Goal: Transaction & Acquisition: Purchase product/service

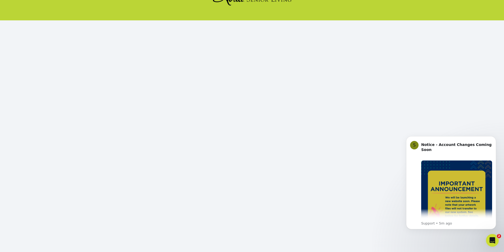
scroll to position [46, 0]
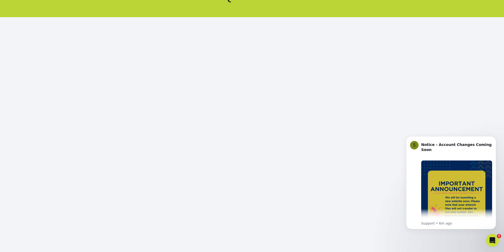
click at [472, 131] on body "S Notice - Account Changes Coming Soon ​ Past Order Files Will Not Transfer: Wh…" at bounding box center [451, 182] width 102 height 105
click at [493, 138] on icon "Dismiss notification" at bounding box center [494, 137] width 3 height 3
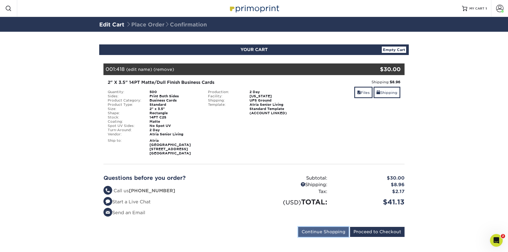
click at [321, 228] on input "Continue Shopping" at bounding box center [323, 232] width 50 height 10
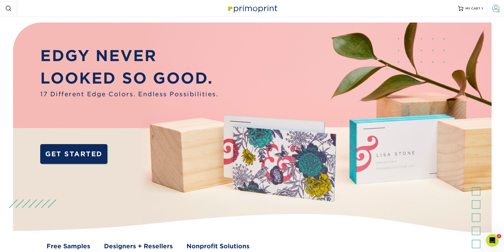
click at [495, 9] on span at bounding box center [495, 8] width 7 height 7
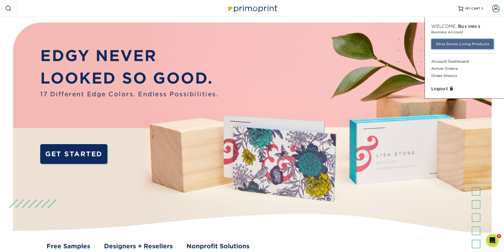
click at [462, 44] on link "Atria Senior Living Products" at bounding box center [462, 44] width 62 height 10
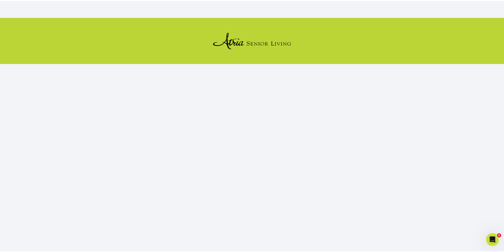
scroll to position [46, 0]
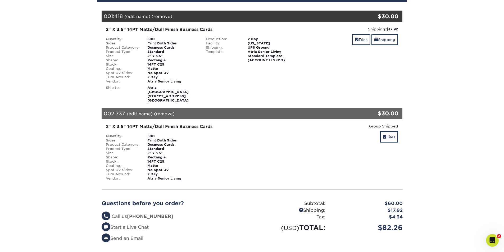
scroll to position [78, 0]
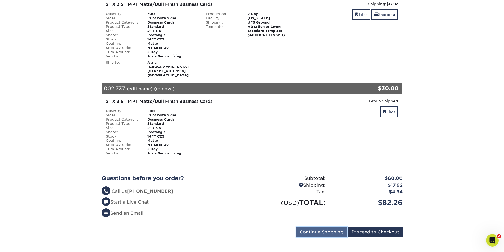
click at [318, 229] on input "Continue Shopping" at bounding box center [321, 232] width 50 height 10
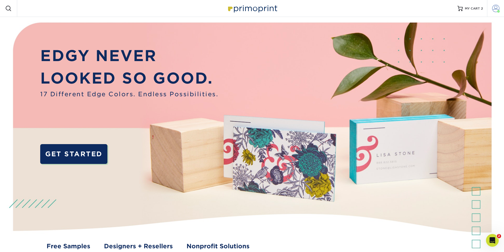
click at [495, 8] on span at bounding box center [495, 8] width 7 height 7
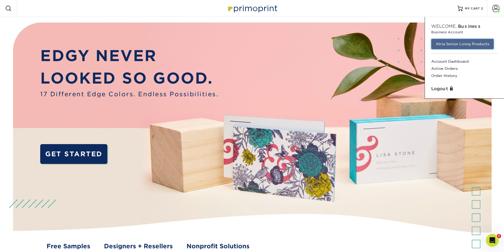
click at [462, 46] on link "Atria Senior Living Products" at bounding box center [462, 44] width 62 height 10
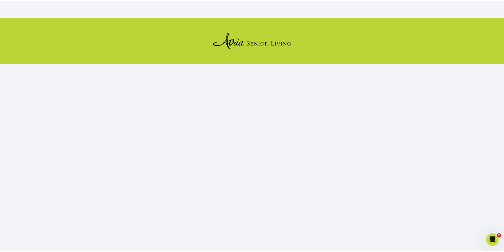
scroll to position [46, 0]
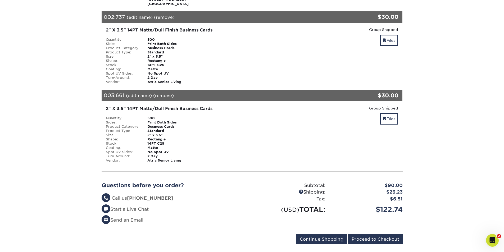
scroll to position [157, 0]
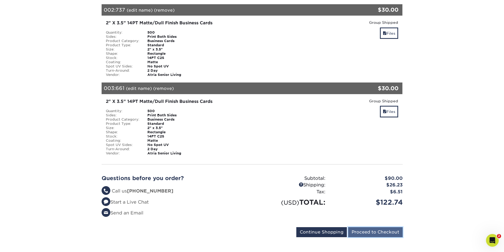
click at [388, 228] on input "Proceed to Checkout" at bounding box center [375, 232] width 54 height 10
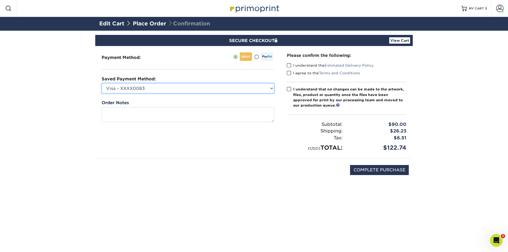
click at [189, 90] on select "Visa - XXXX0083 Visa - XXXX9880 Visa - XXXX9345 Visa - XXXX7660 Visa - XXXX4955…" at bounding box center [188, 88] width 172 height 10
select select
click at [102, 83] on select "Visa - XXXX0083 Visa - XXXX9880 Visa - XXXX9345 Visa - XXXX7660 Visa - XXXX4955…" at bounding box center [188, 88] width 172 height 10
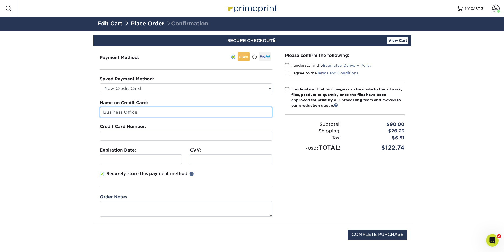
click at [125, 112] on input "Business Office" at bounding box center [186, 112] width 172 height 10
click at [155, 113] on input "Business Office" at bounding box center [186, 112] width 172 height 10
type input "B"
type input "Joselito Ferrer"
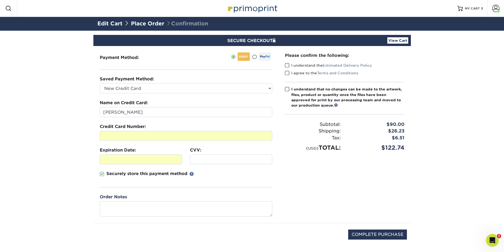
click at [201, 156] on div at bounding box center [231, 159] width 82 height 10
click at [317, 196] on div "Please confirm the following: I understand the Estimated Delivery Policy I agre…" at bounding box center [344, 134] width 132 height 177
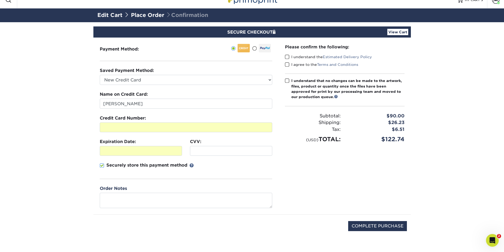
scroll to position [12, 0]
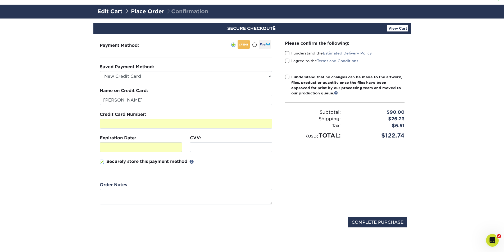
click at [288, 162] on div "Please confirm the following: I understand the Estimated Delivery Policy I agre…" at bounding box center [344, 122] width 132 height 177
click at [287, 53] on span at bounding box center [287, 53] width 4 height 5
click at [0, 0] on input "I understand the Estimated Delivery Policy" at bounding box center [0, 0] width 0 height 0
click at [287, 63] on span at bounding box center [287, 60] width 4 height 5
click at [0, 0] on input "I agree to the Terms and Conditions" at bounding box center [0, 0] width 0 height 0
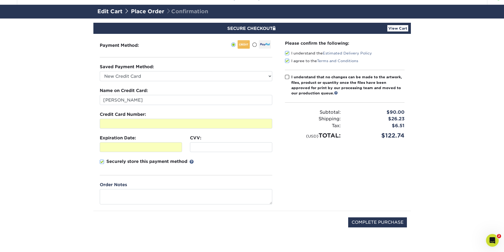
click at [287, 76] on span at bounding box center [287, 77] width 4 height 5
click at [0, 0] on input "I understand that no changes can be made to the artwork, files, product or quan…" at bounding box center [0, 0] width 0 height 0
click at [366, 223] on input "COMPLETE PURCHASE" at bounding box center [377, 222] width 59 height 10
type input "PROCESSING, PLEASE WAIT..."
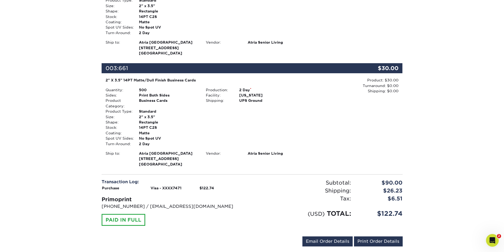
scroll to position [278, 0]
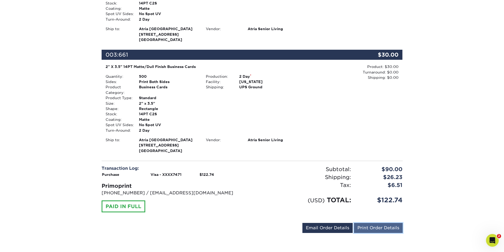
click at [372, 229] on link "Print Order Details" at bounding box center [378, 228] width 49 height 10
click at [322, 228] on link "Email Order Details" at bounding box center [327, 228] width 50 height 10
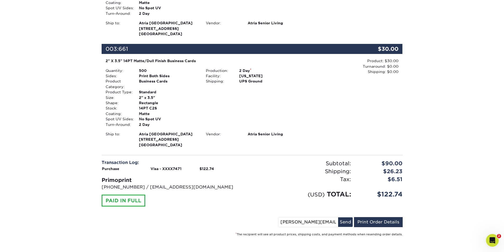
scroll to position [286, 0]
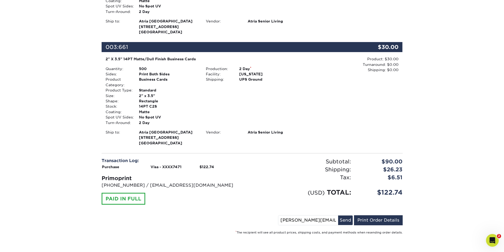
click at [315, 221] on input "[PERSON_NAME][EMAIL_ADDRESS][PERSON_NAME][DOMAIN_NAME]" at bounding box center [308, 220] width 60 height 10
type input "[EMAIL_ADDRESS][PERSON_NAME][DOMAIN_NAME]"
click at [344, 218] on button "Send" at bounding box center [345, 220] width 15 height 10
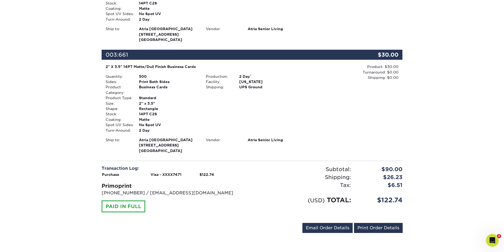
scroll to position [278, 0]
click at [375, 229] on link "Print Order Details" at bounding box center [378, 228] width 49 height 10
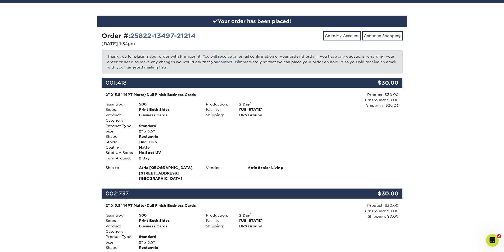
scroll to position [0, 0]
